Goal: Book appointment/travel/reservation

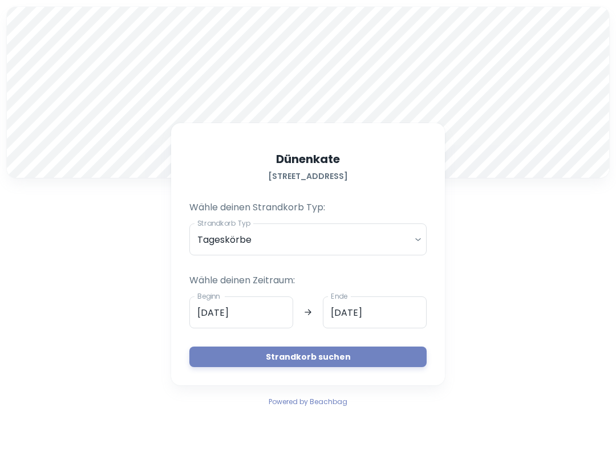
click at [417, 231] on body "A Dünenkate [STREET_ADDRESS] Wähle deinen Strandkorb Typ: Strandkorb Typ Tagesk…" at bounding box center [308, 228] width 616 height 456
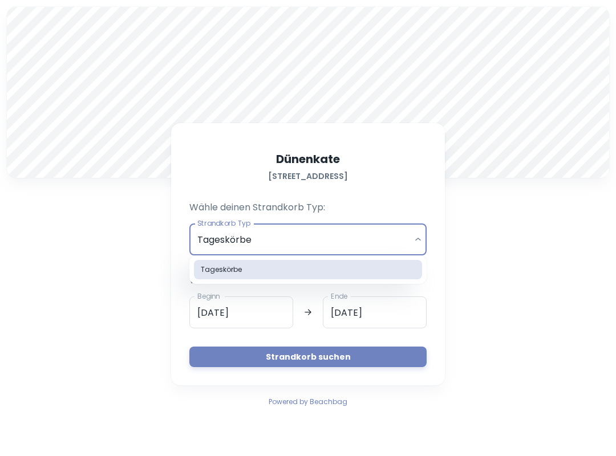
click at [276, 312] on div at bounding box center [308, 228] width 616 height 456
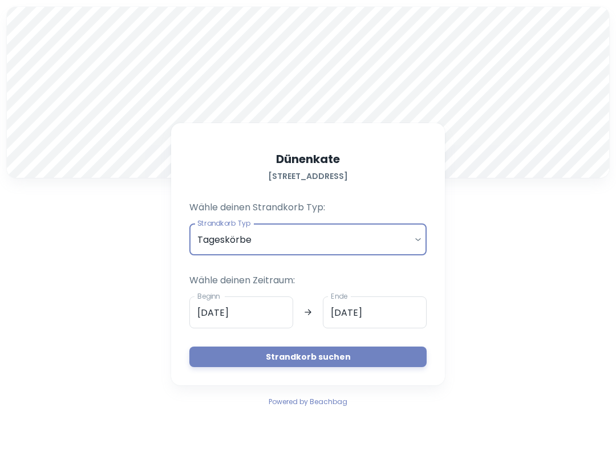
click at [279, 311] on input "[DATE]" at bounding box center [241, 312] width 104 height 32
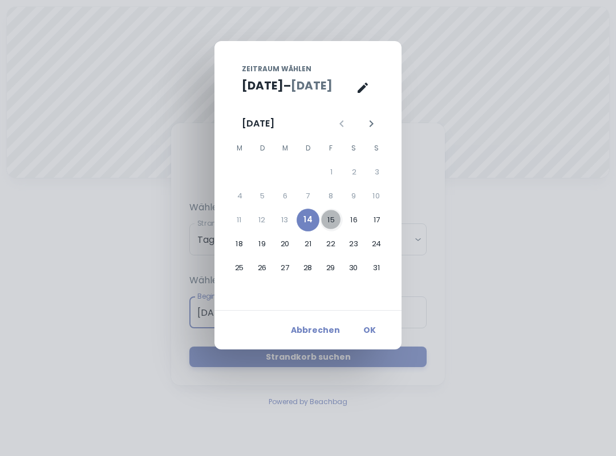
click at [329, 221] on button "15" at bounding box center [331, 220] width 23 height 23
type input "[DATE]"
click at [369, 328] on button "OK" at bounding box center [369, 330] width 36 height 21
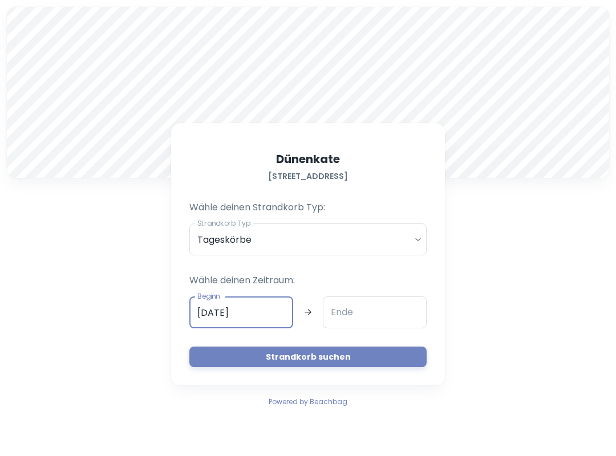
click at [371, 314] on input "Ende" at bounding box center [375, 312] width 104 height 32
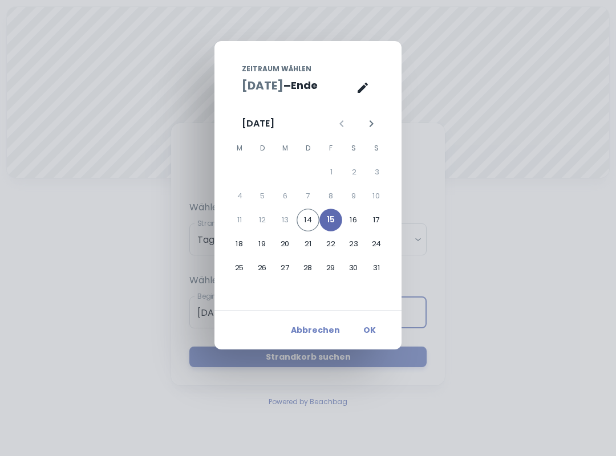
click at [329, 218] on button "15" at bounding box center [330, 220] width 23 height 23
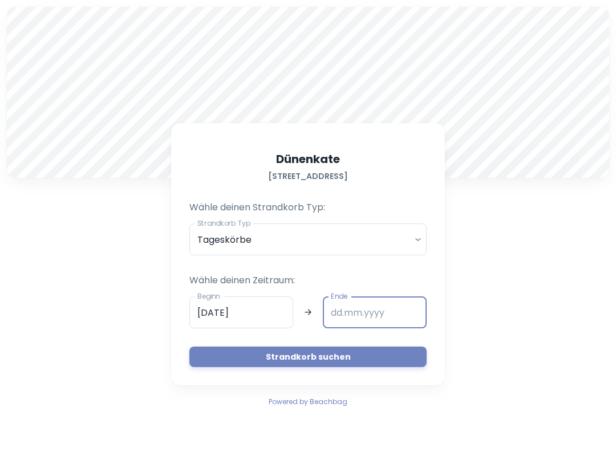
type input "[DATE]"
click at [371, 355] on button "Strandkorb suchen" at bounding box center [307, 357] width 237 height 21
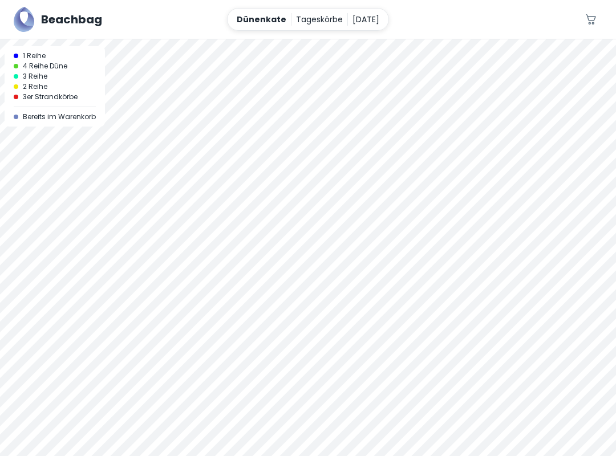
click at [425, 361] on div at bounding box center [308, 247] width 616 height 417
click at [373, 39] on div at bounding box center [308, 39] width 616 height 0
